Goal: Task Accomplishment & Management: Manage account settings

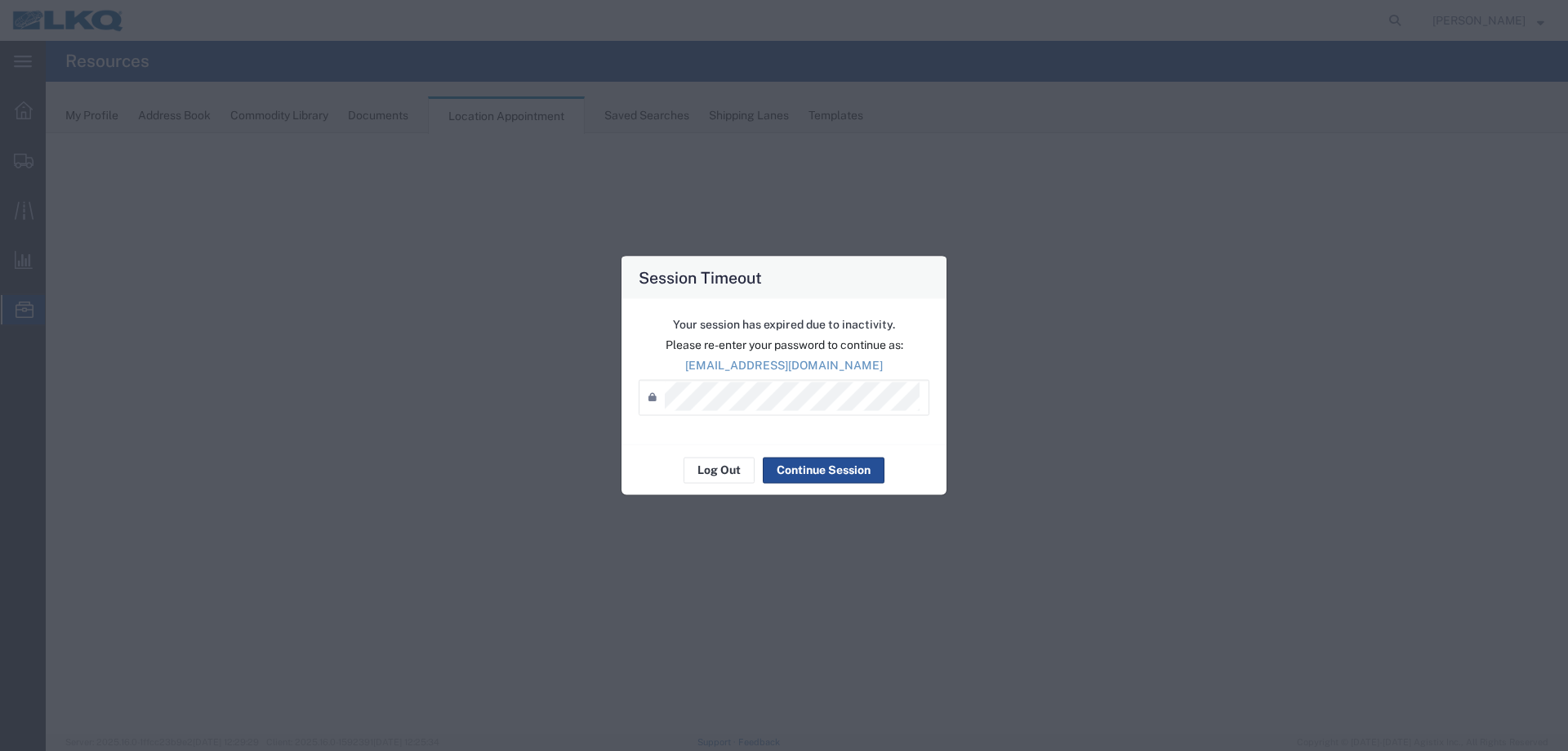
select select "27634"
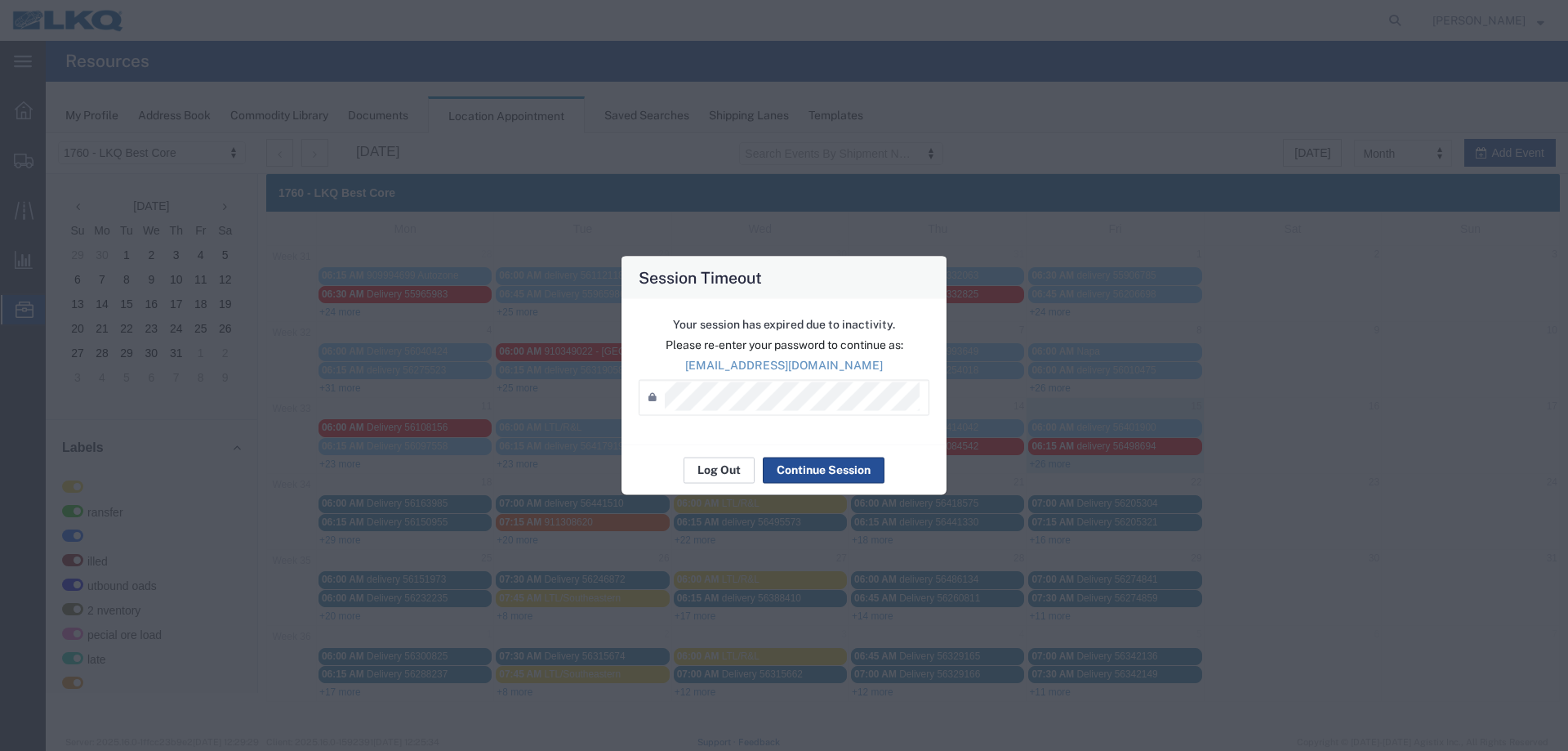
click at [730, 469] on button "Log Out" at bounding box center [719, 469] width 71 height 26
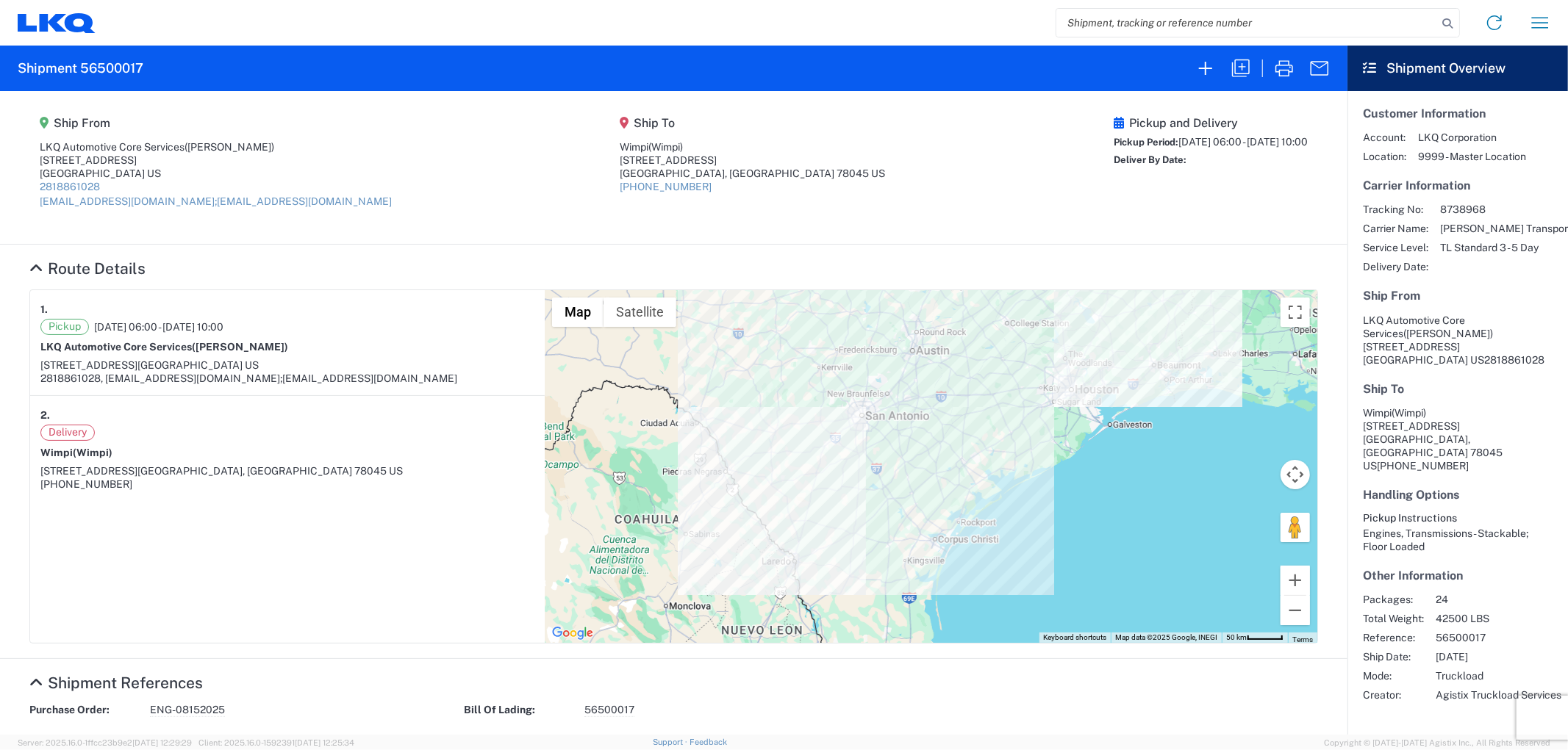
click at [1099, 13] on input "search" at bounding box center [1246, 23] width 381 height 28
type input "56500475"
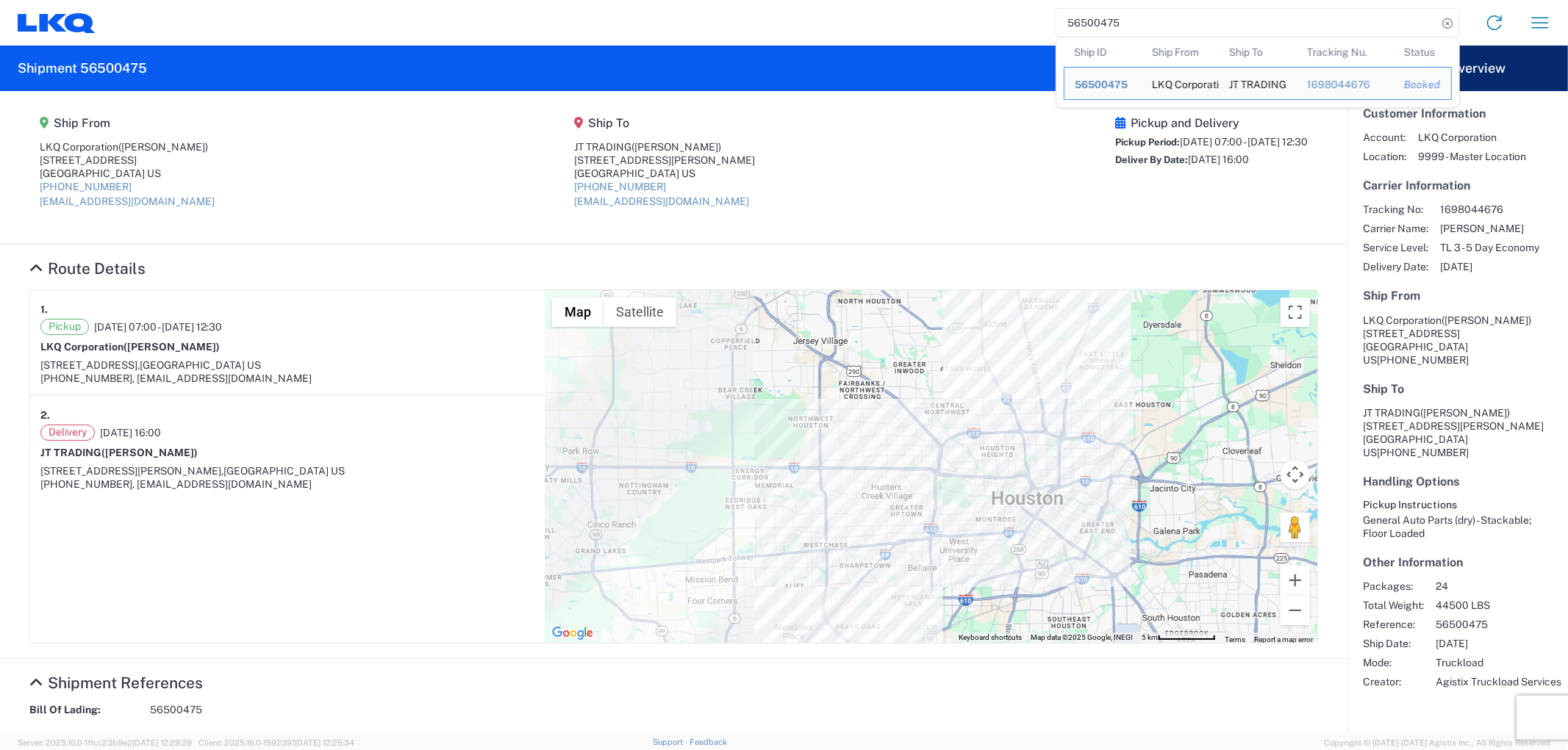
click at [851, 108] on agx-shipment-main-routing-info "Ship From LKQ Corporation (rafael jr) 1710 W Mount Houston Rd Houston, TX 77038…" at bounding box center [673, 167] width 1289 height 123
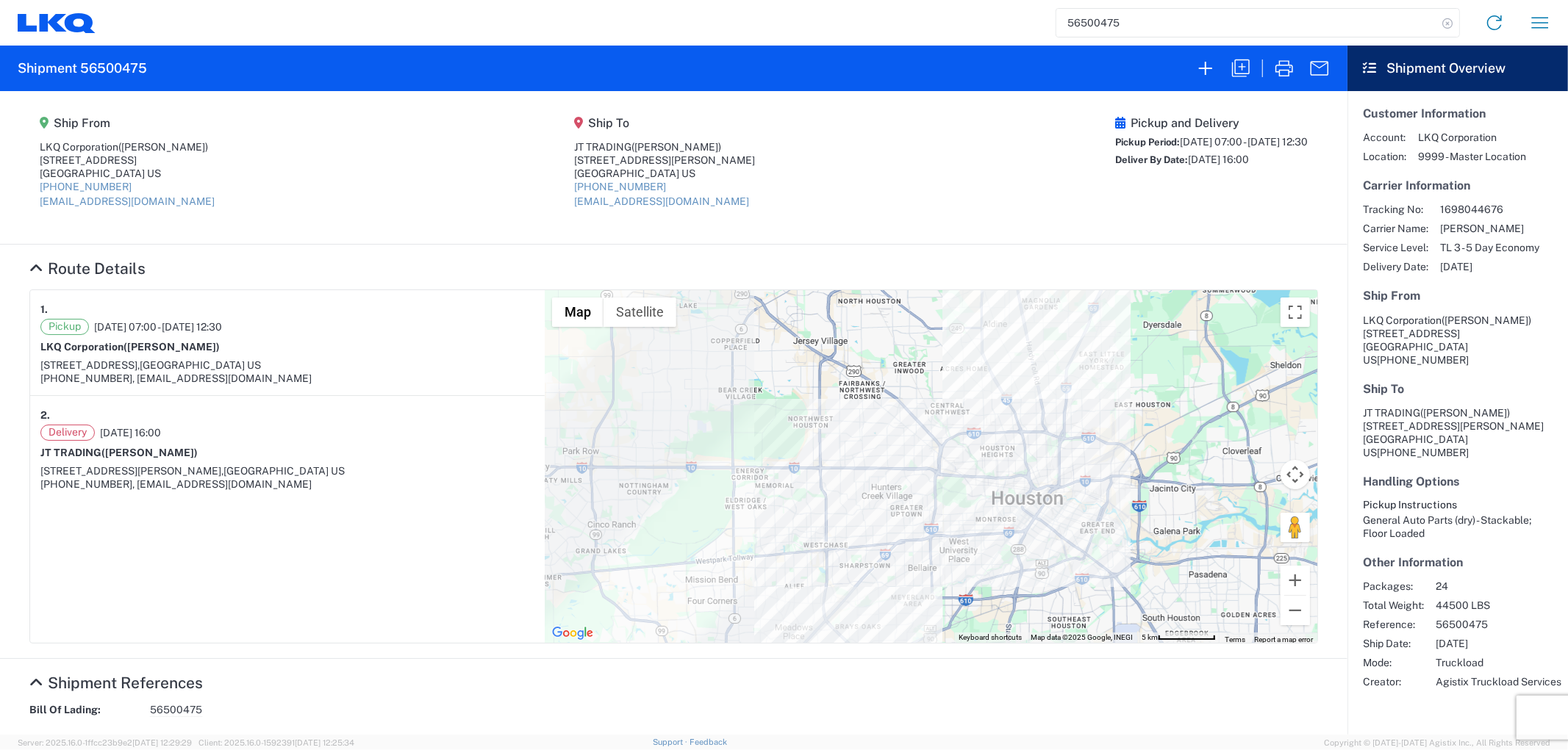
click at [1443, 25] on icon at bounding box center [1447, 23] width 20 height 20
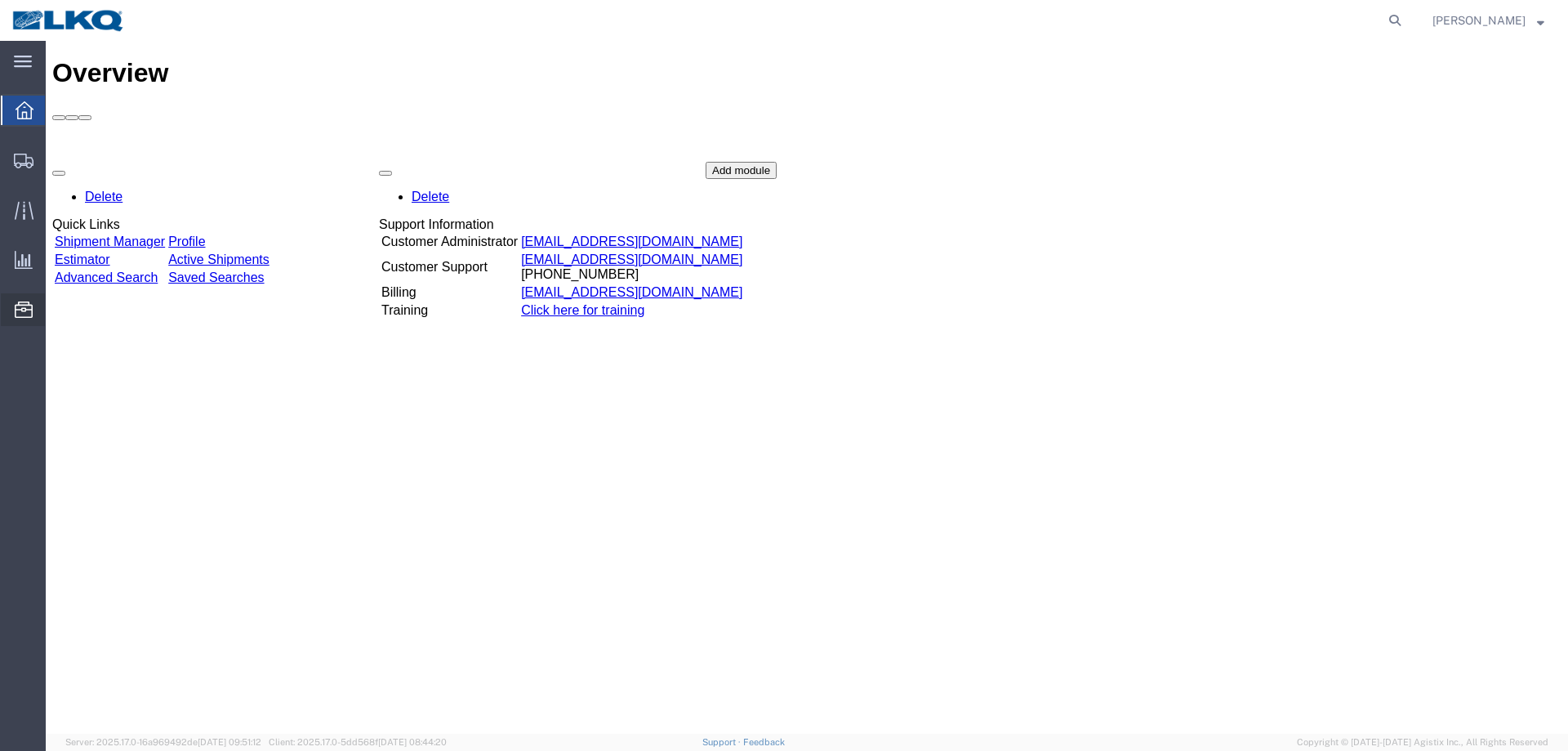
click at [0, 0] on span "Location Appointment" at bounding box center [0, 0] width 0 height 0
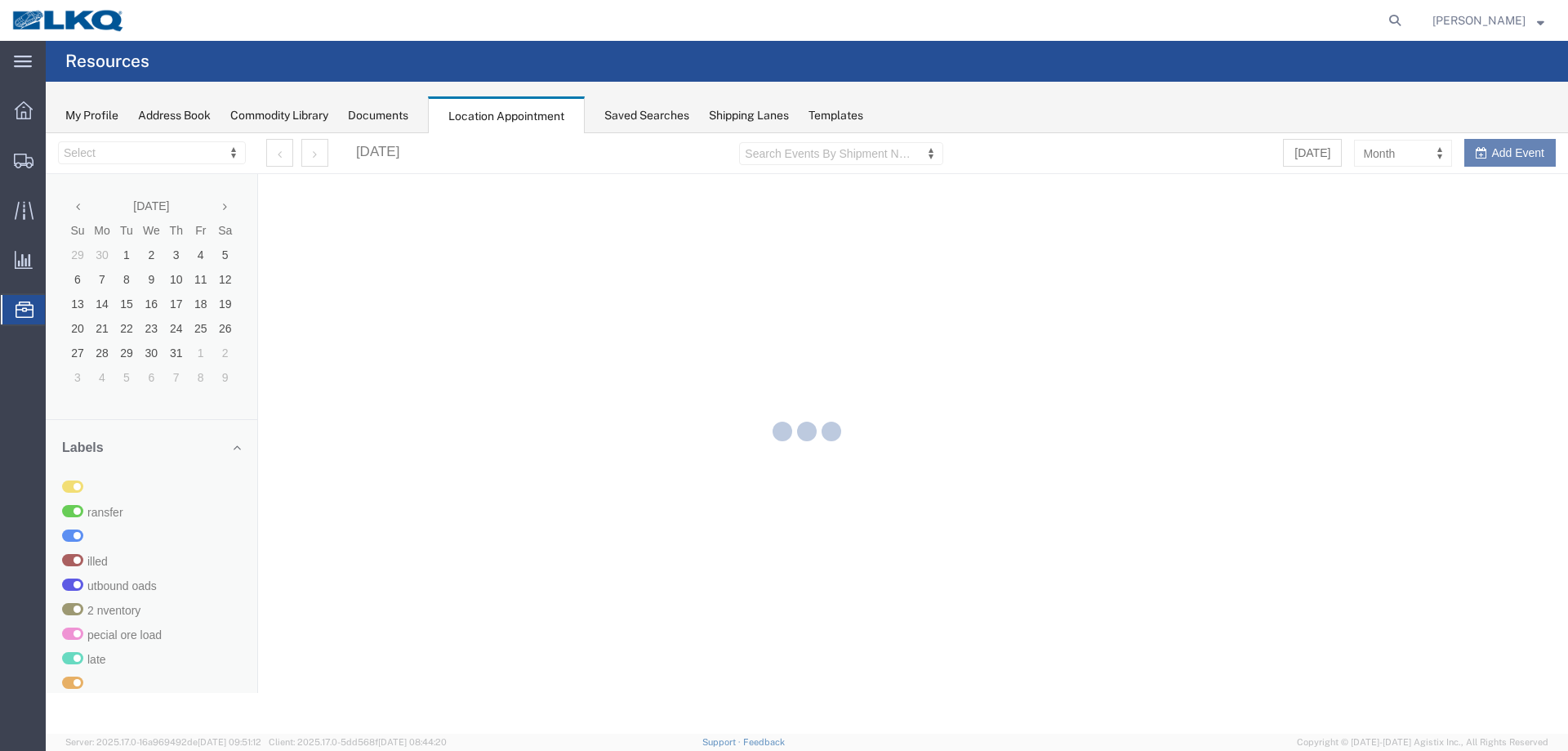
select select "27634"
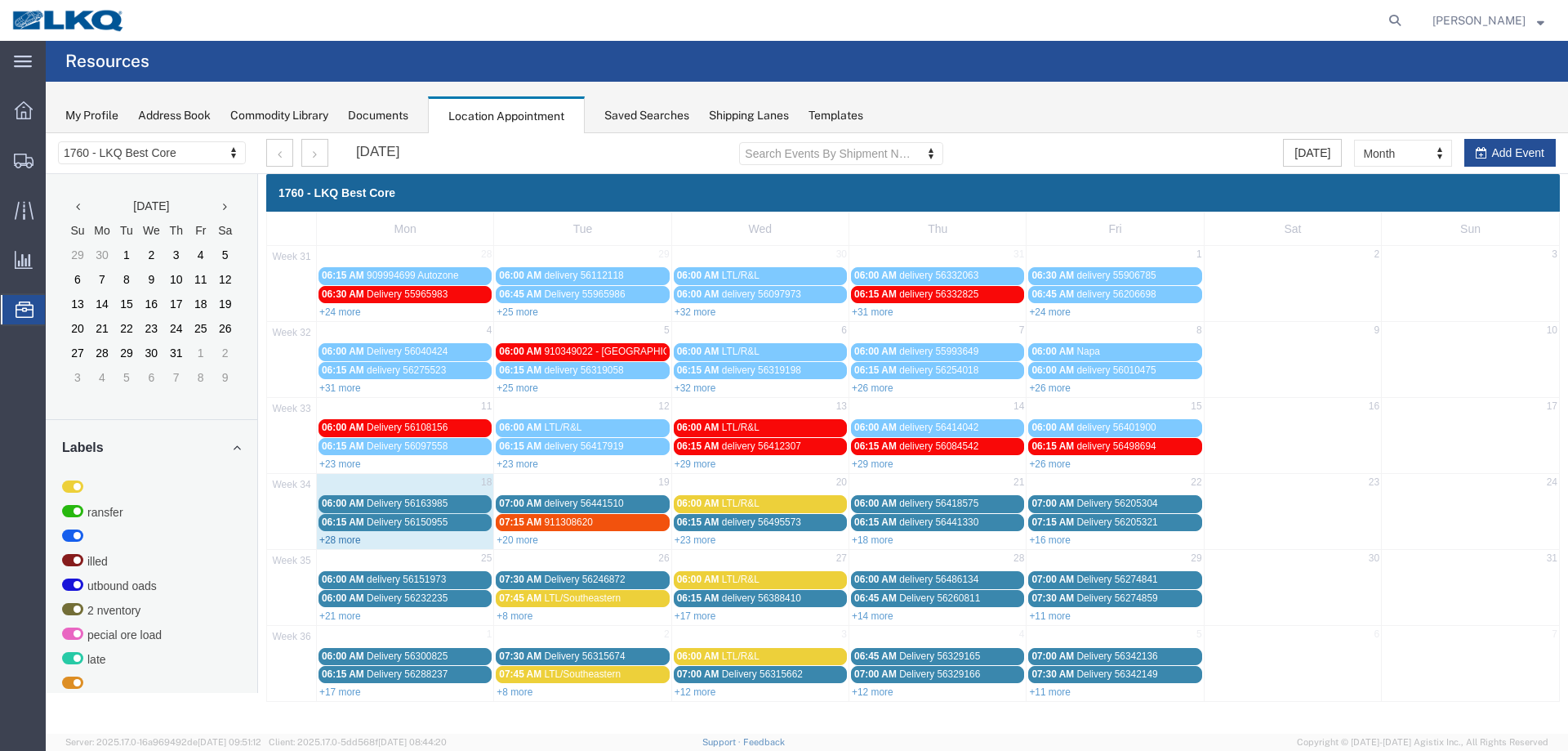
click at [355, 540] on link "+28 more" at bounding box center [340, 540] width 42 height 12
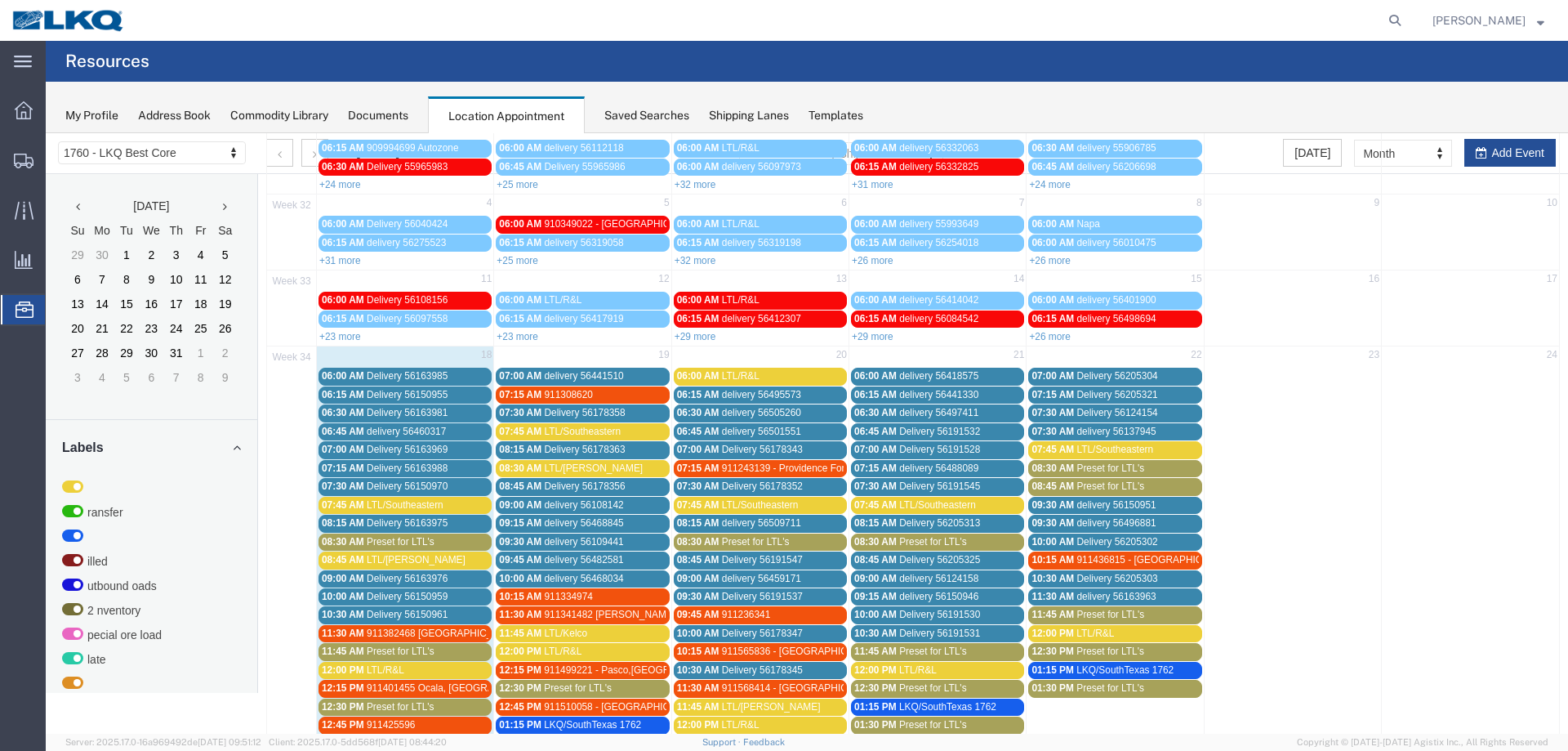
scroll to position [327, 0]
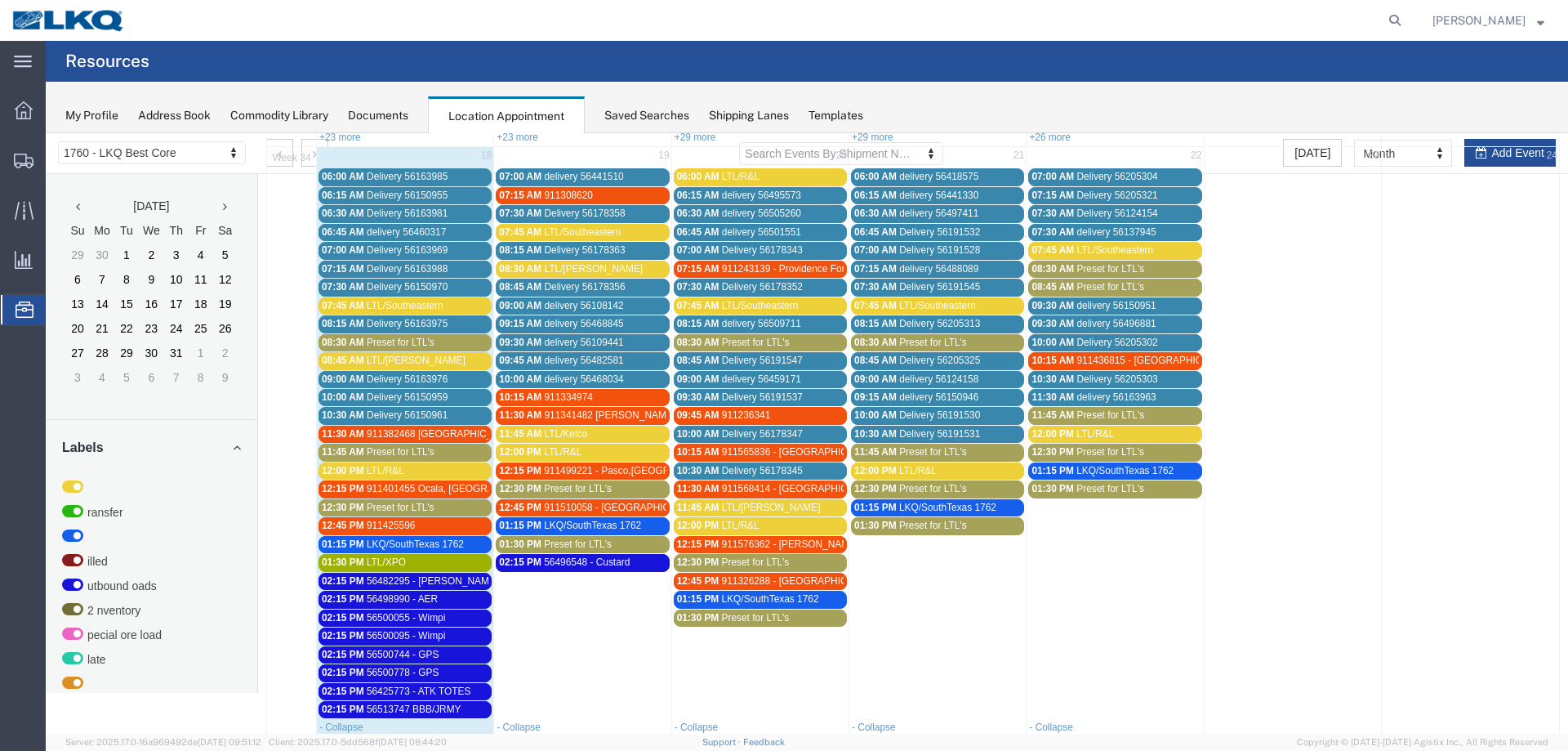
click at [432, 672] on span "56500778 - GPS" at bounding box center [403, 672] width 73 height 12
click at [514, 705] on icon at bounding box center [517, 707] width 10 height 12
select select "1"
select select "80"
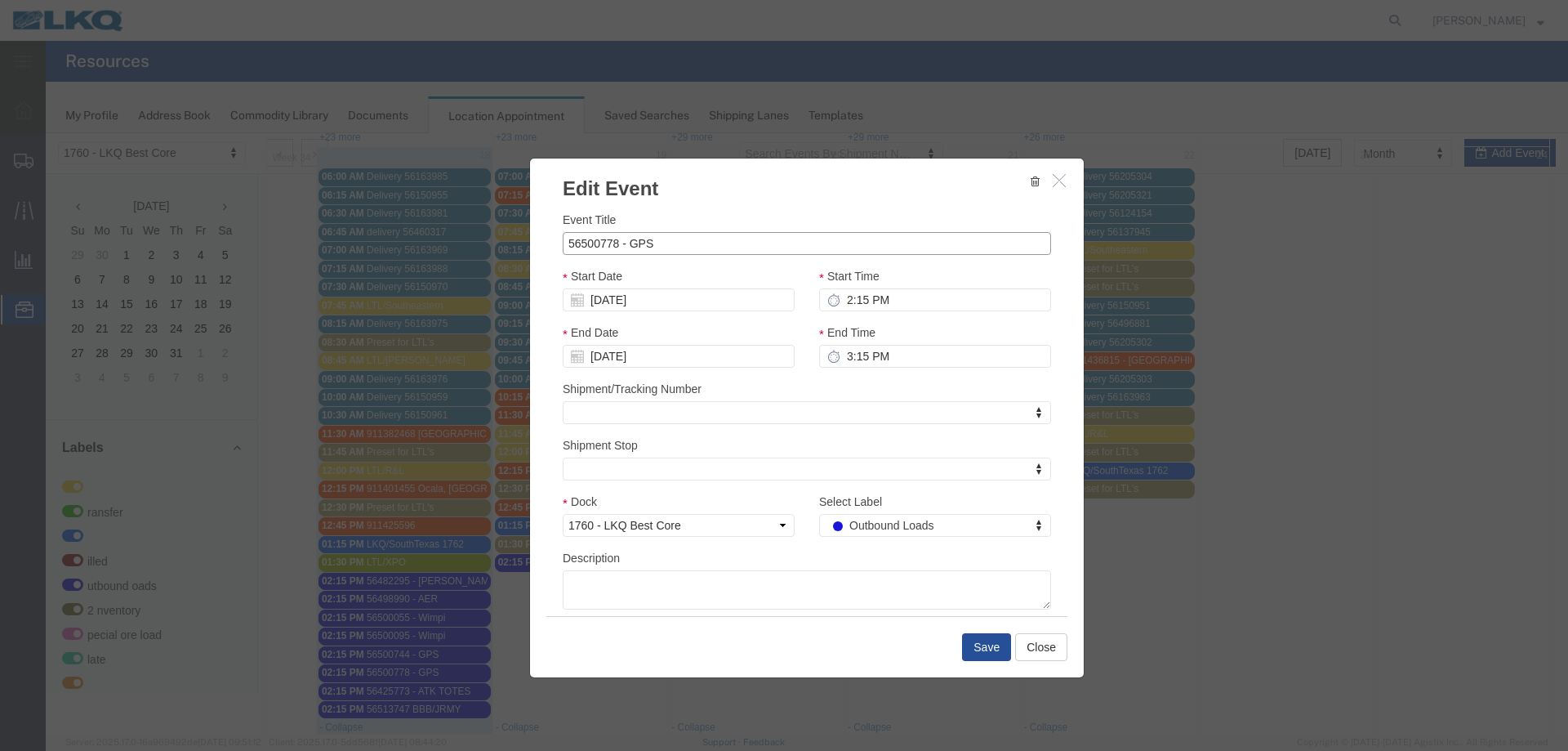
drag, startPoint x: 614, startPoint y: 246, endPoint x: 524, endPoint y: 246, distance: 90.0
click at [530, 246] on div "Edit Event Event Title 56500778 - GPS Start Date [DATE] Start Time 2:15 PM End …" at bounding box center [807, 418] width 556 height 521
click at [589, 237] on input "56500778 - GPS" at bounding box center [807, 243] width 488 height 23
click at [618, 244] on input "56500778 - GPS" at bounding box center [807, 243] width 488 height 23
click at [611, 244] on input "56500778 - GPS" at bounding box center [807, 243] width 488 height 23
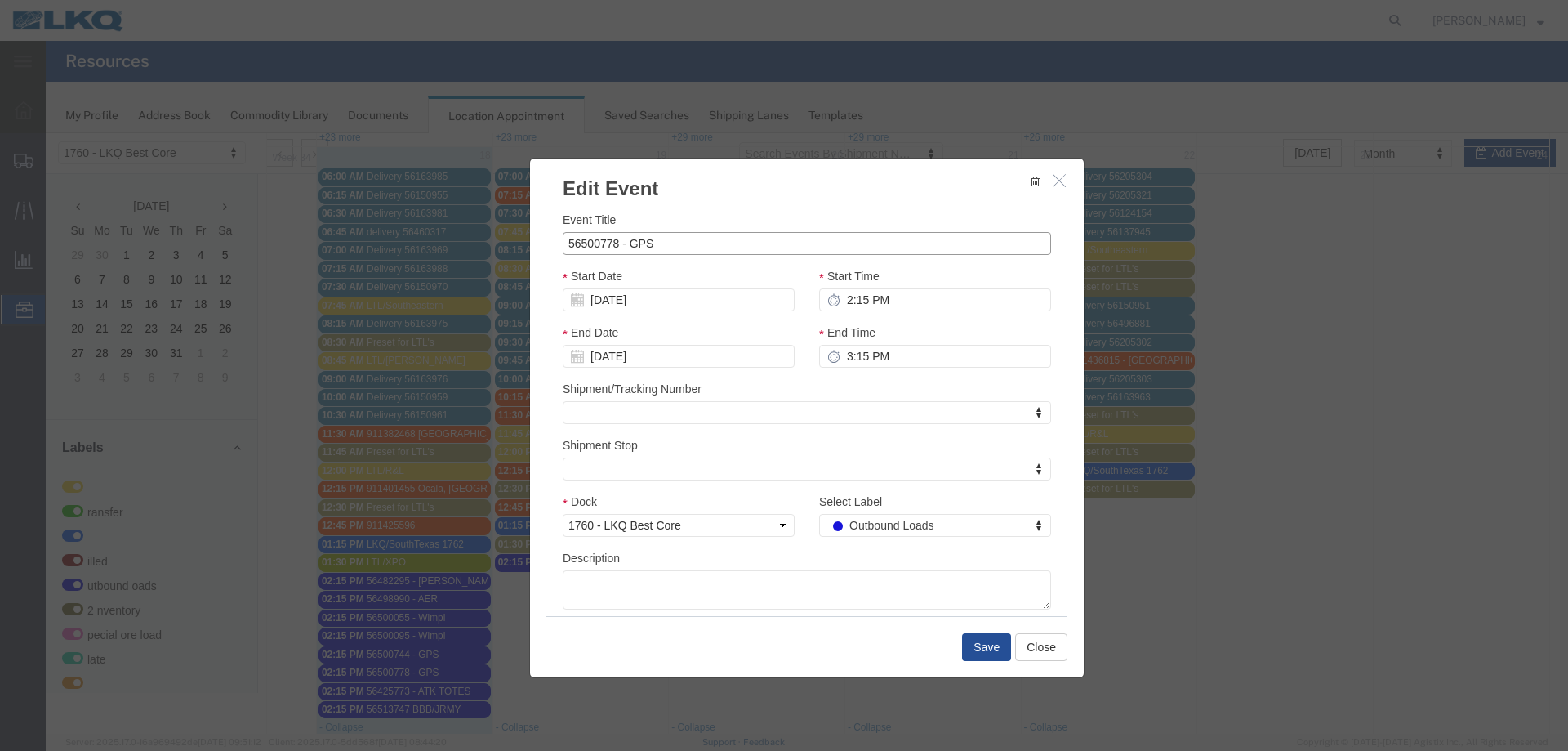
drag, startPoint x: 613, startPoint y: 244, endPoint x: 495, endPoint y: 244, distance: 118.0
click at [495, 244] on div "Edit Event Event Title 56500778 - GPS Start Date [DATE] Start Time 2:15 PM End …" at bounding box center [807, 434] width 1523 height 601
paste input "14633"
type input "56514633 - GPS"
click at [964, 644] on button "Save" at bounding box center [987, 647] width 49 height 28
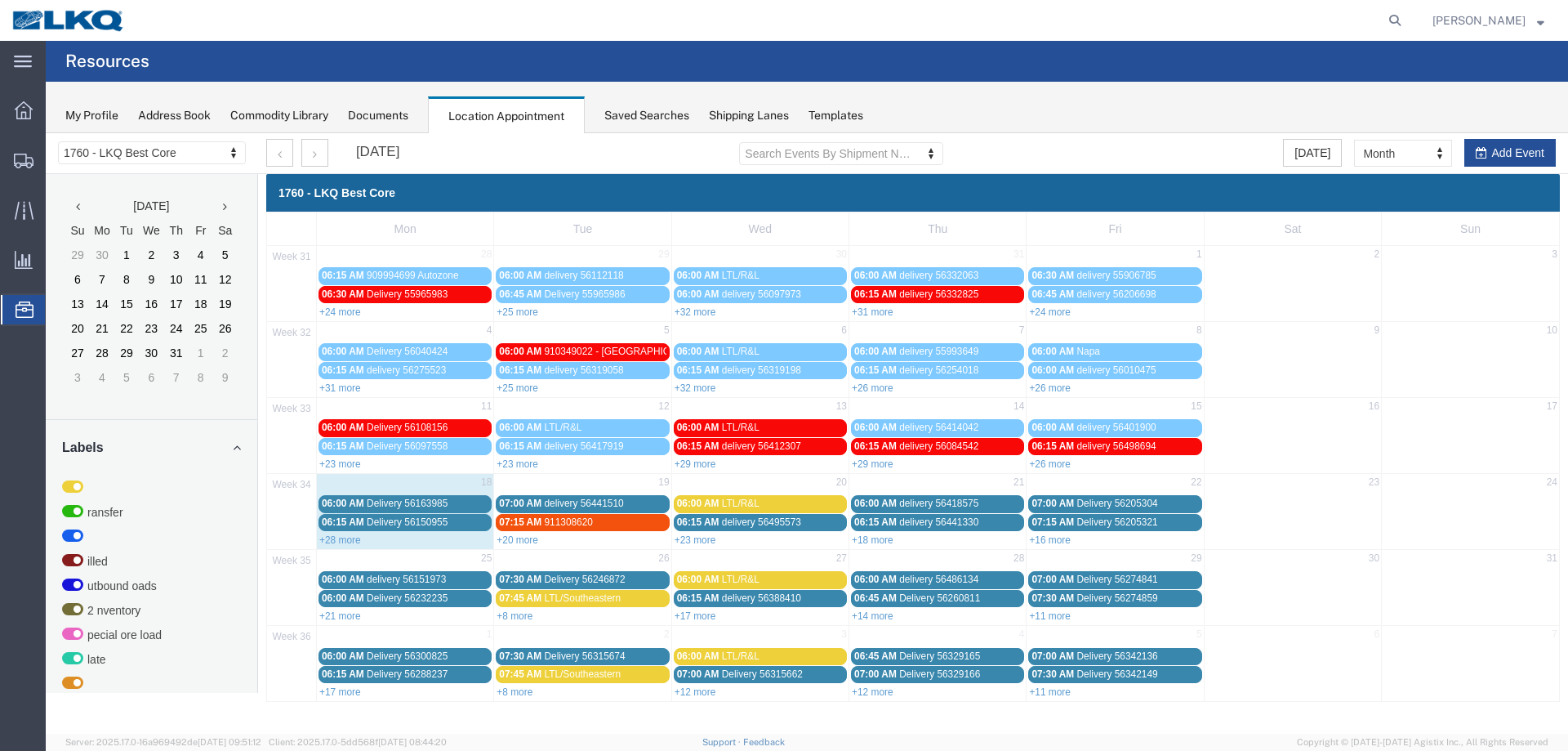
scroll to position [0, 0]
click at [340, 540] on link "+28 more" at bounding box center [340, 540] width 42 height 12
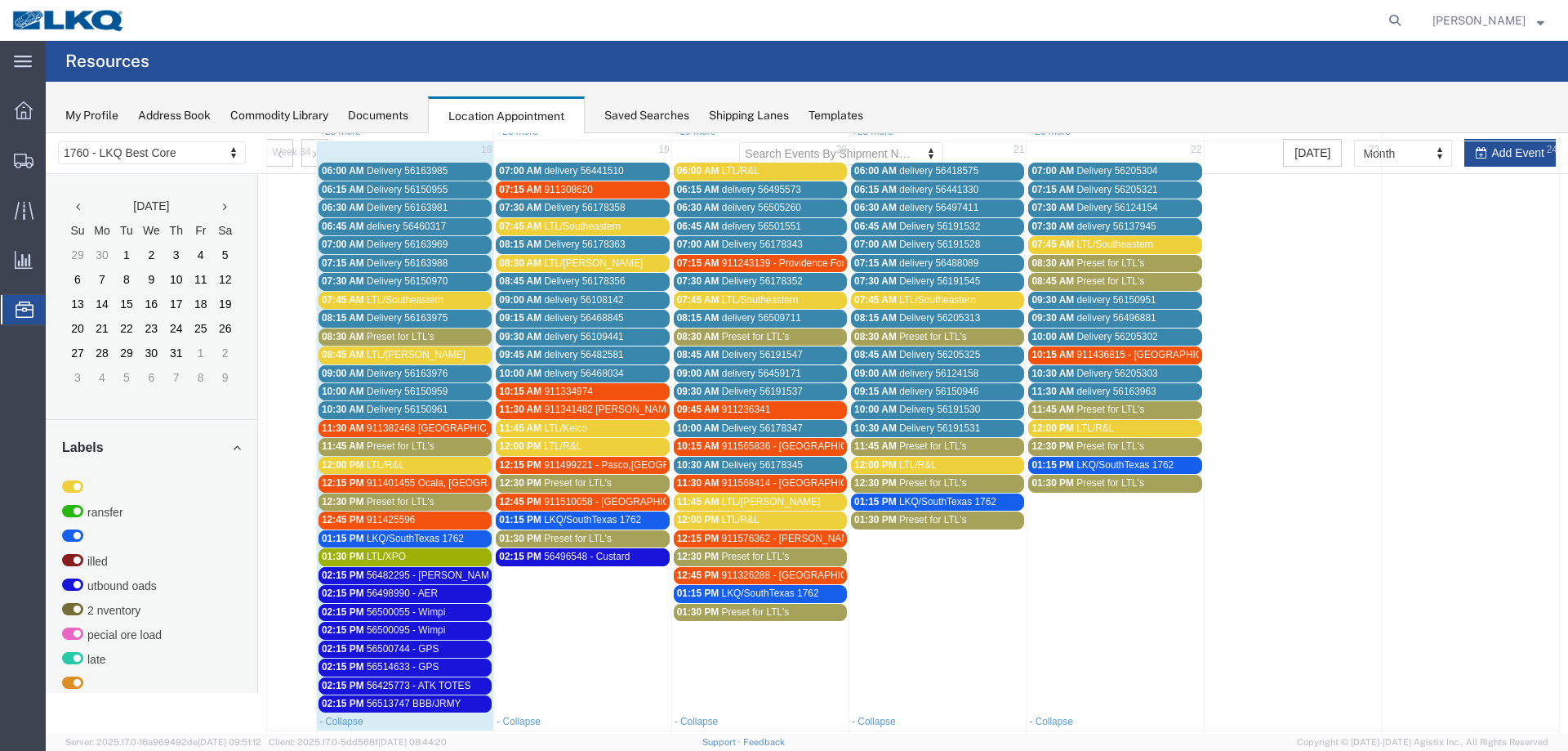
scroll to position [409, 0]
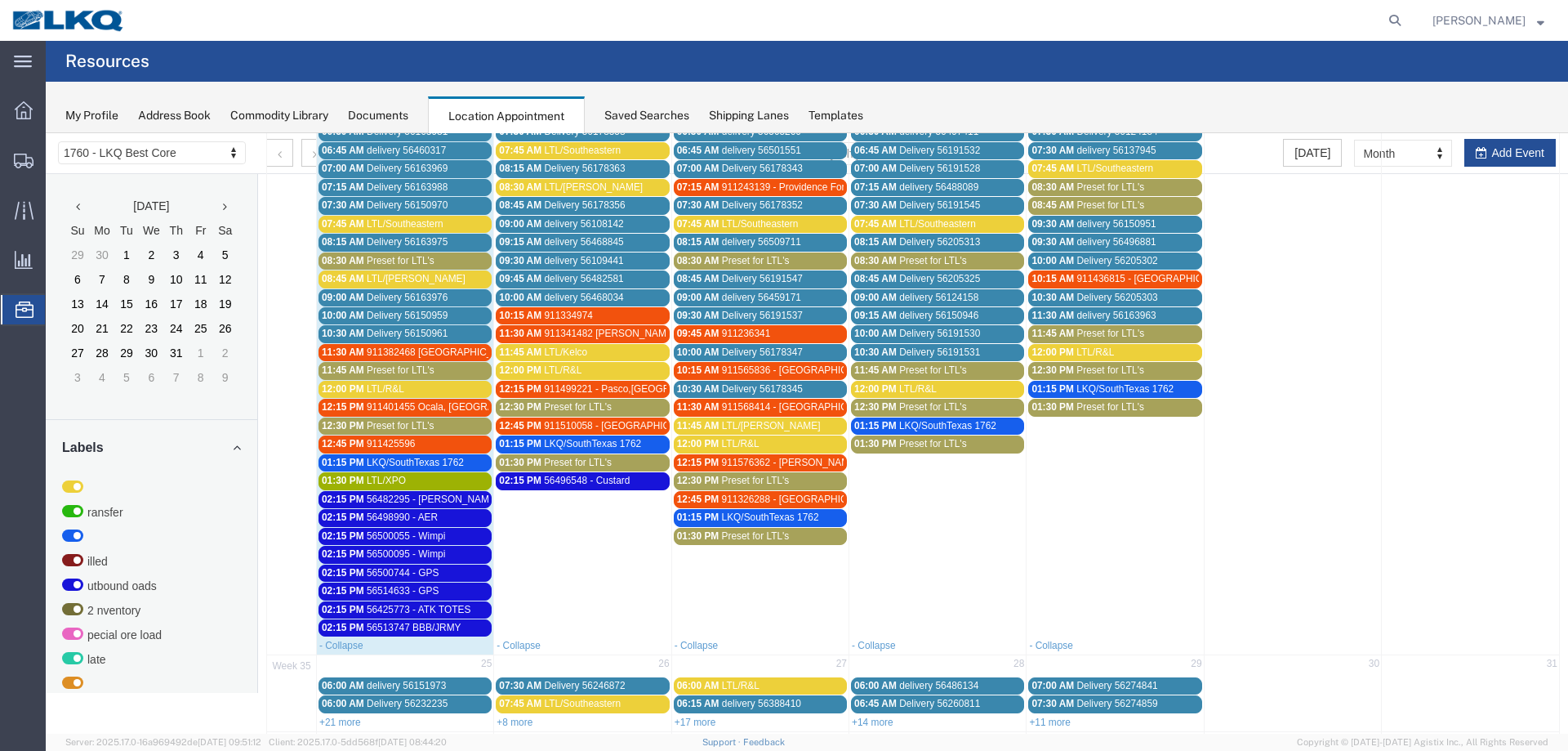
click at [441, 576] on div "02:15 PM 56500744 - GPS" at bounding box center [405, 573] width 167 height 13
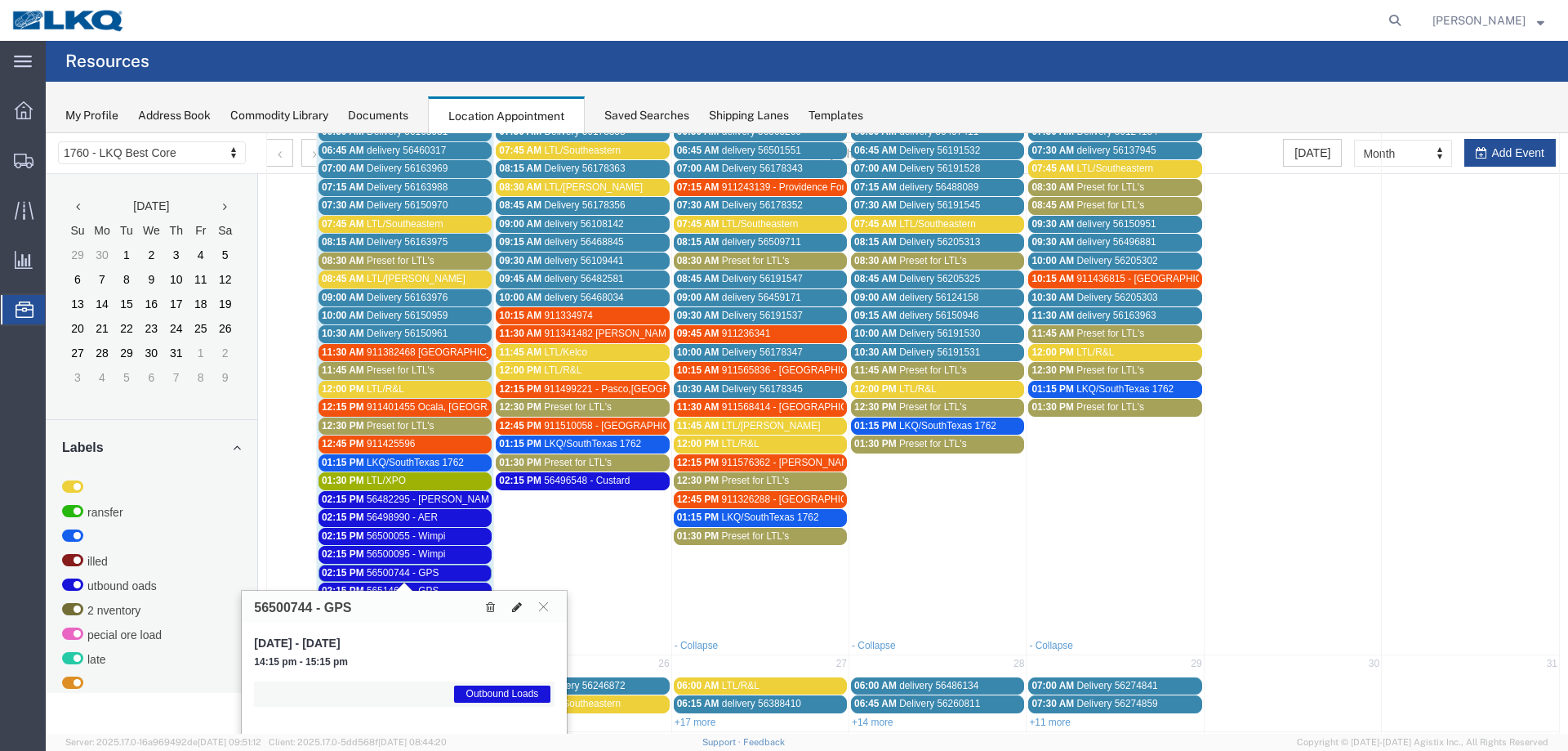
click at [512, 609] on button at bounding box center [516, 607] width 23 height 17
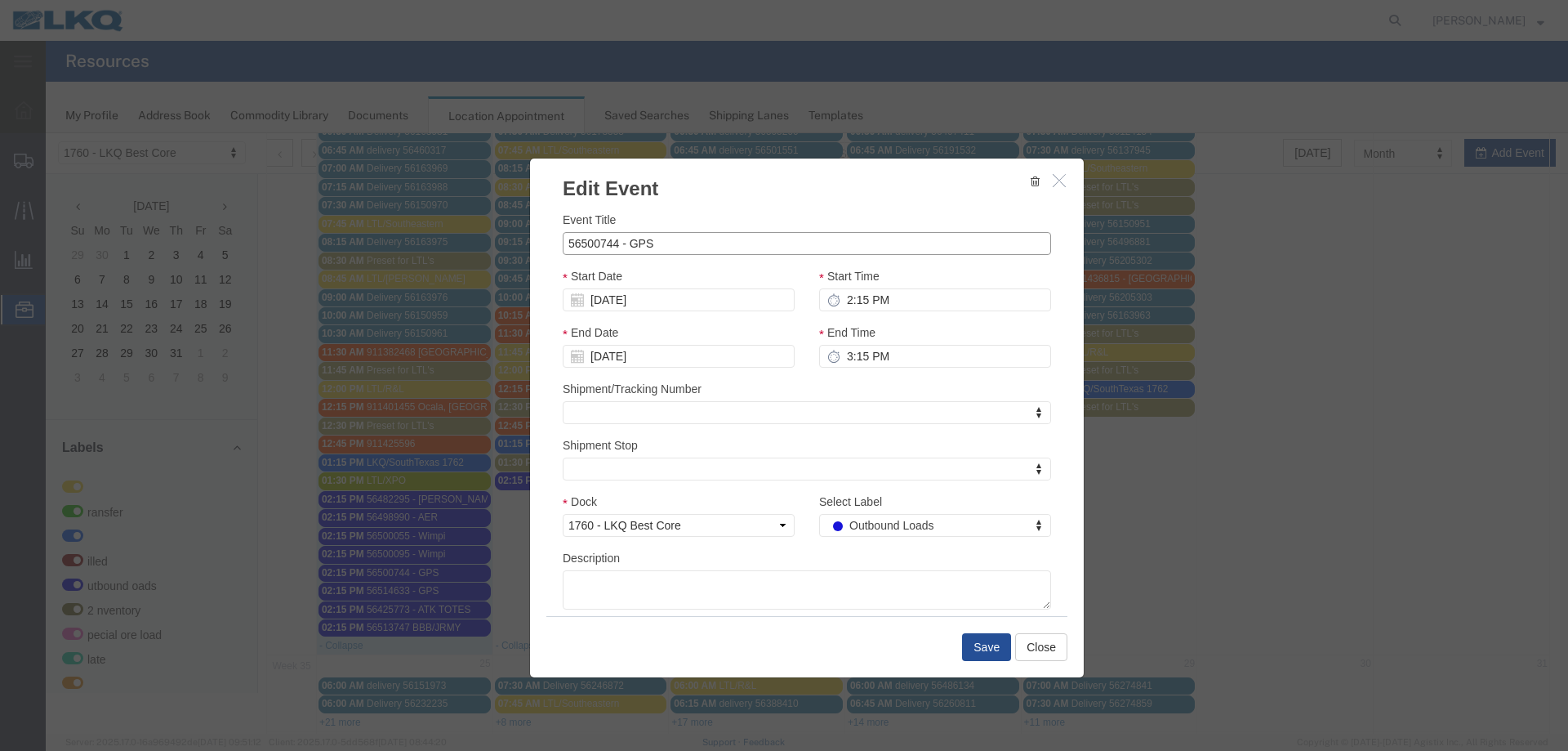
drag, startPoint x: 613, startPoint y: 246, endPoint x: 554, endPoint y: 249, distance: 59.1
click at [556, 249] on div "Event Title 56500744 - GPS Start Date [DATE] Start Time 2:15 PM End Date [DATE]…" at bounding box center [807, 410] width 554 height 413
paste input "14829"
type input "56514829 - GPS"
click at [973, 652] on button "Save" at bounding box center [987, 647] width 49 height 28
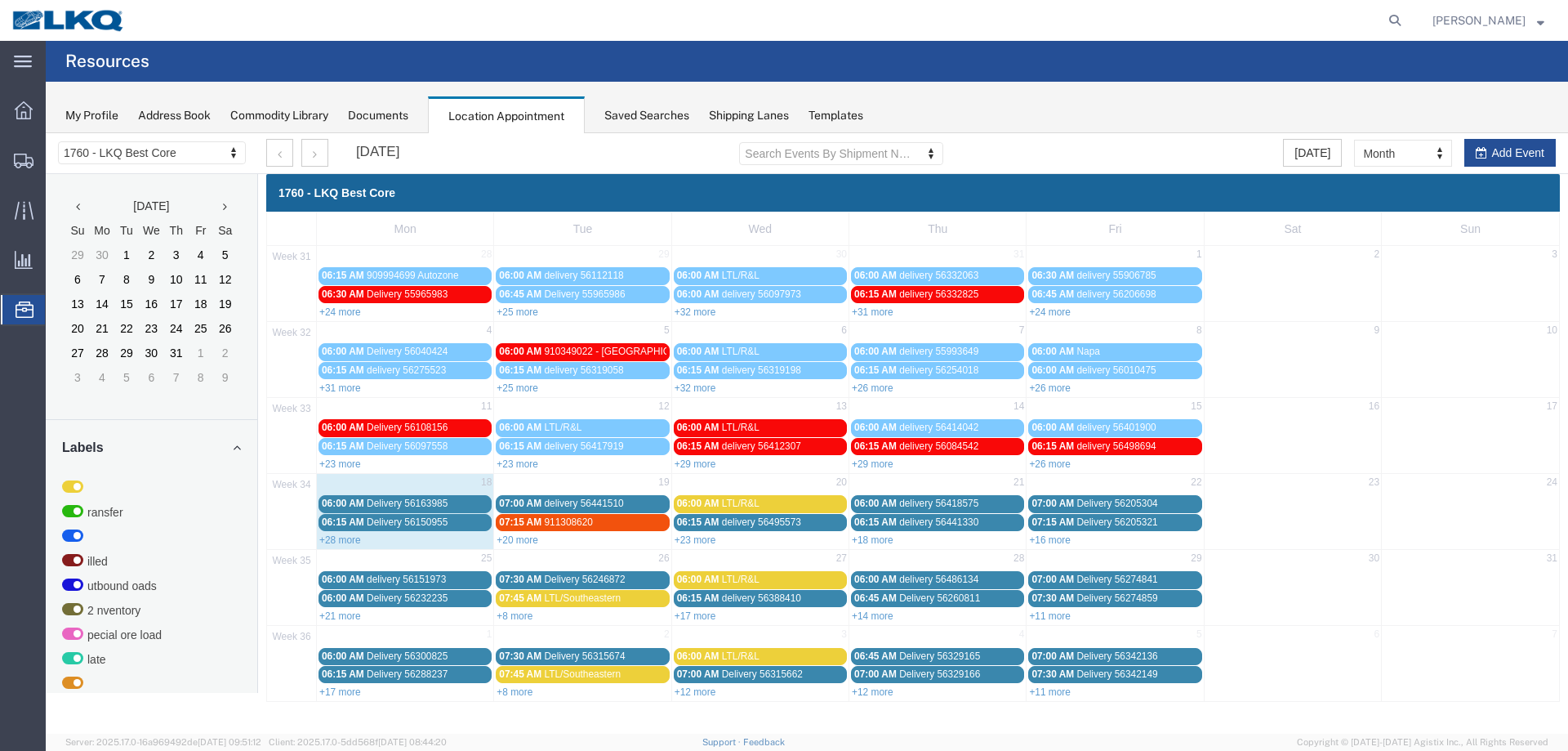
scroll to position [0, 0]
click at [342, 462] on link "+23 more" at bounding box center [340, 464] width 42 height 12
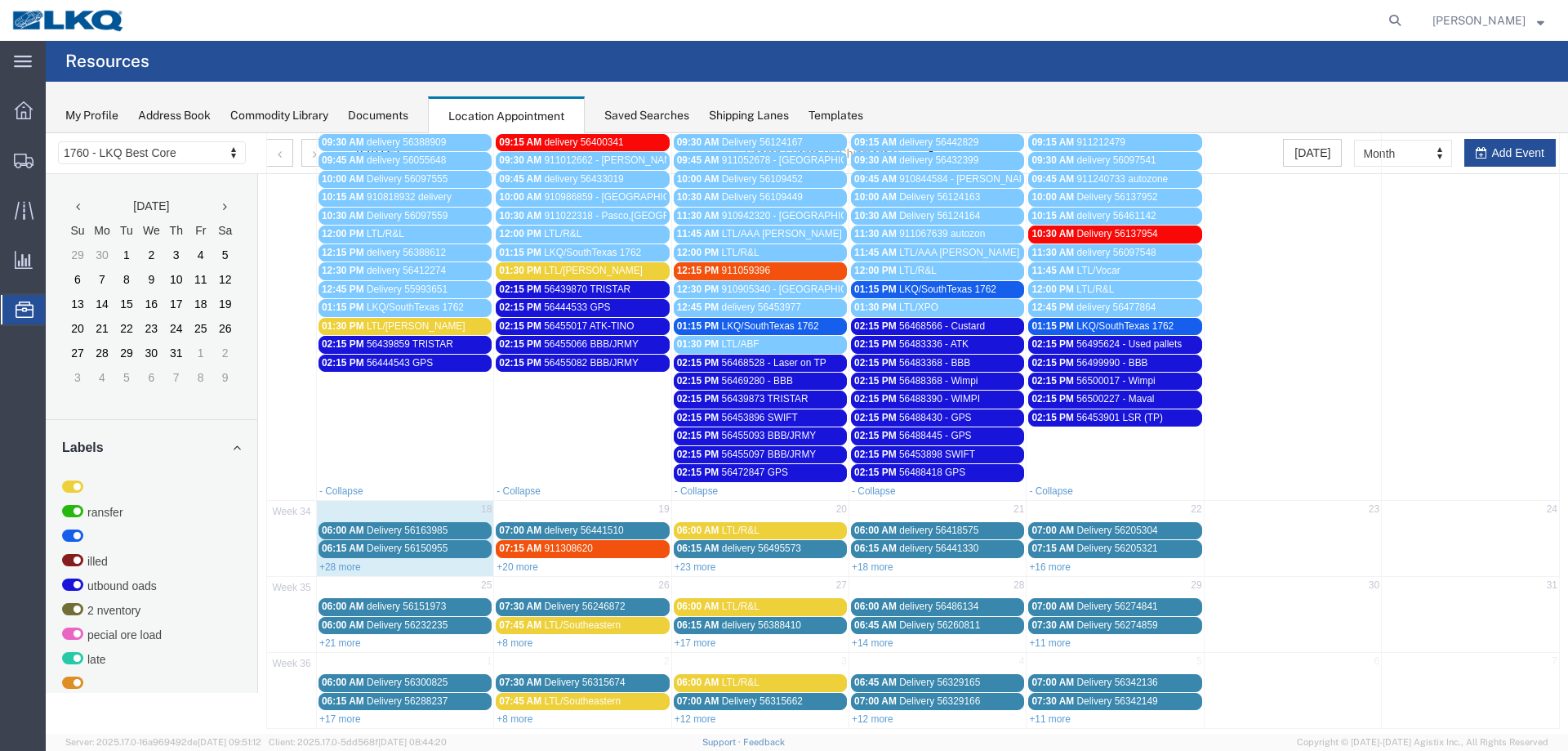
scroll to position [518, 0]
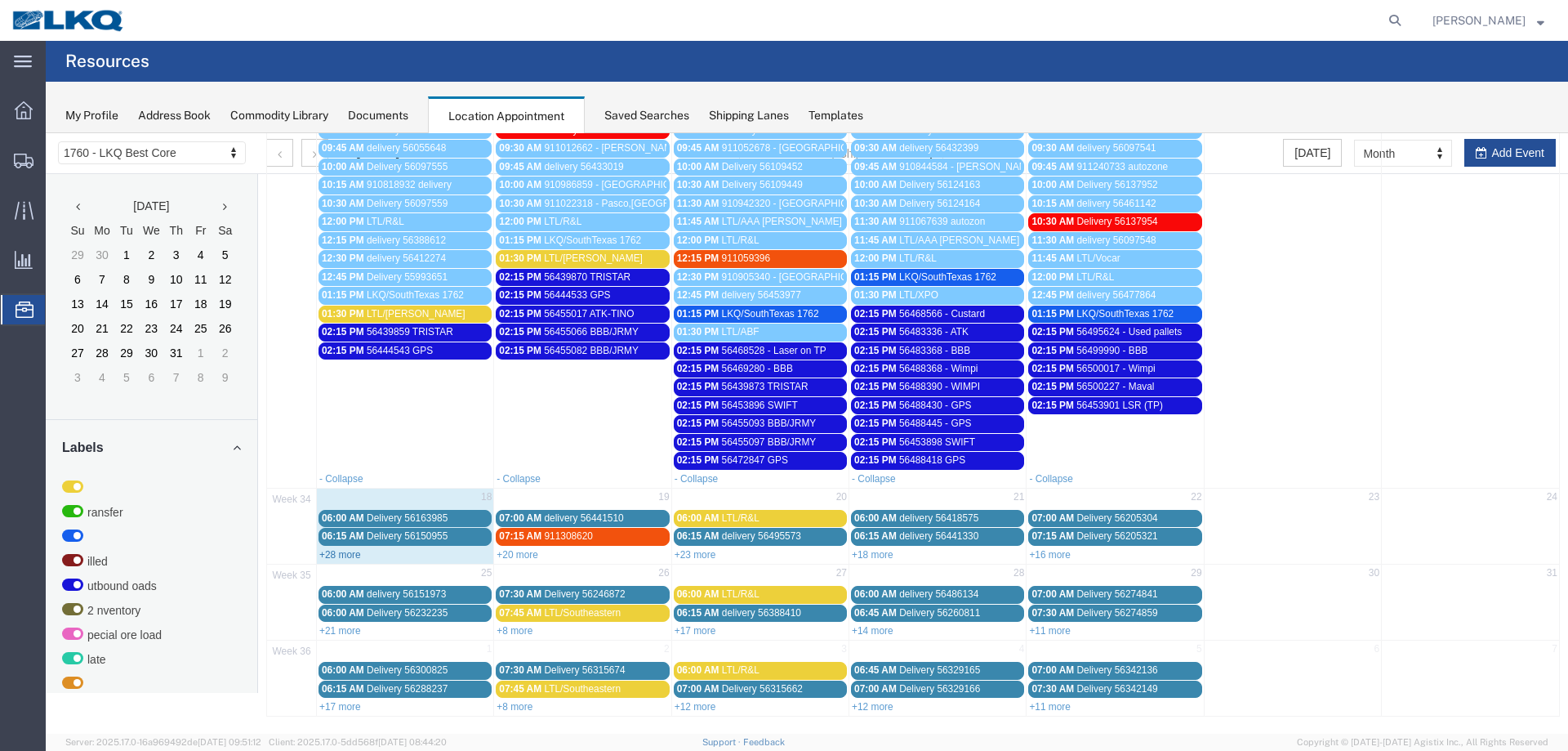
click at [337, 556] on link "+28 more" at bounding box center [340, 554] width 42 height 12
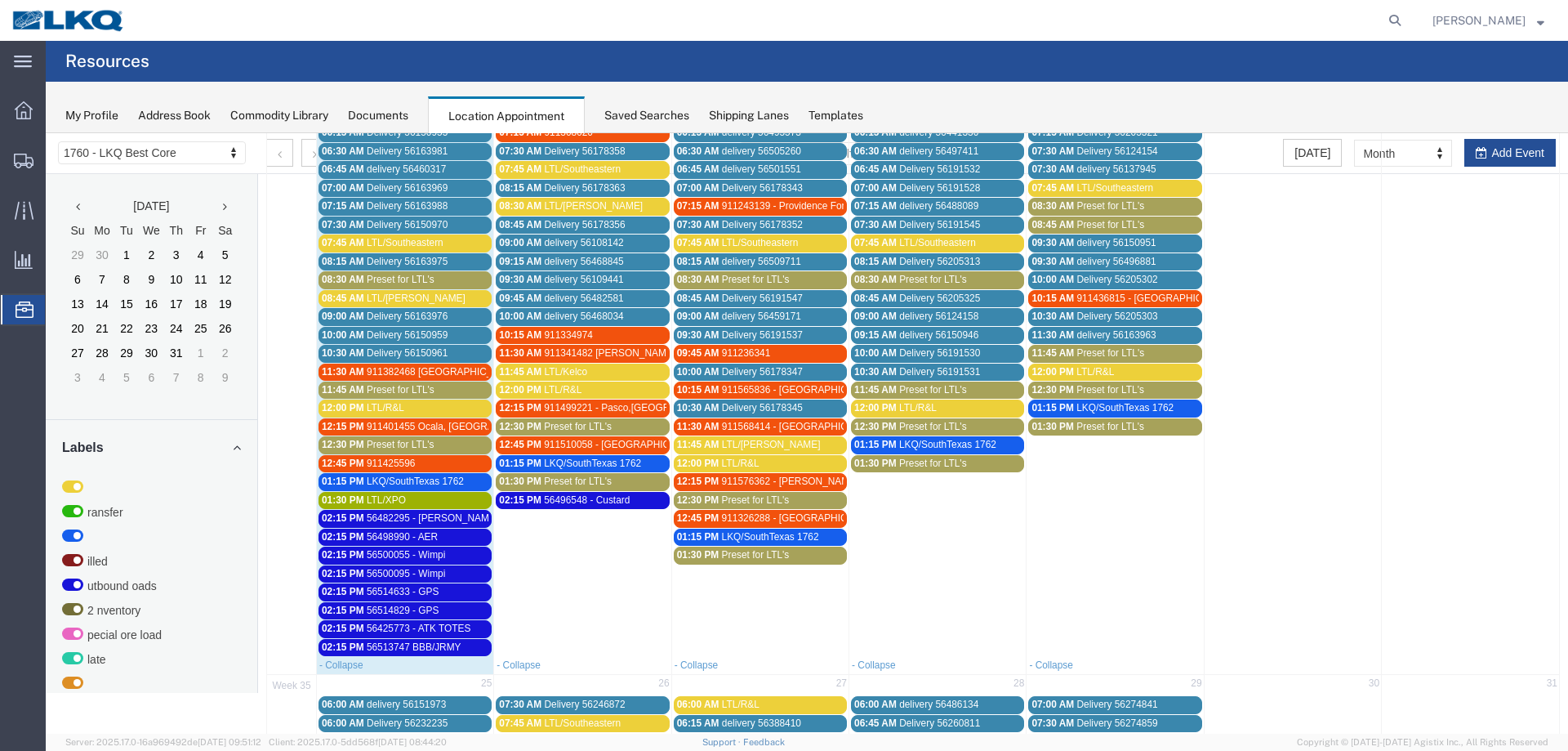
scroll to position [1008, 0]
